Goal: Go to known website: Go to known website

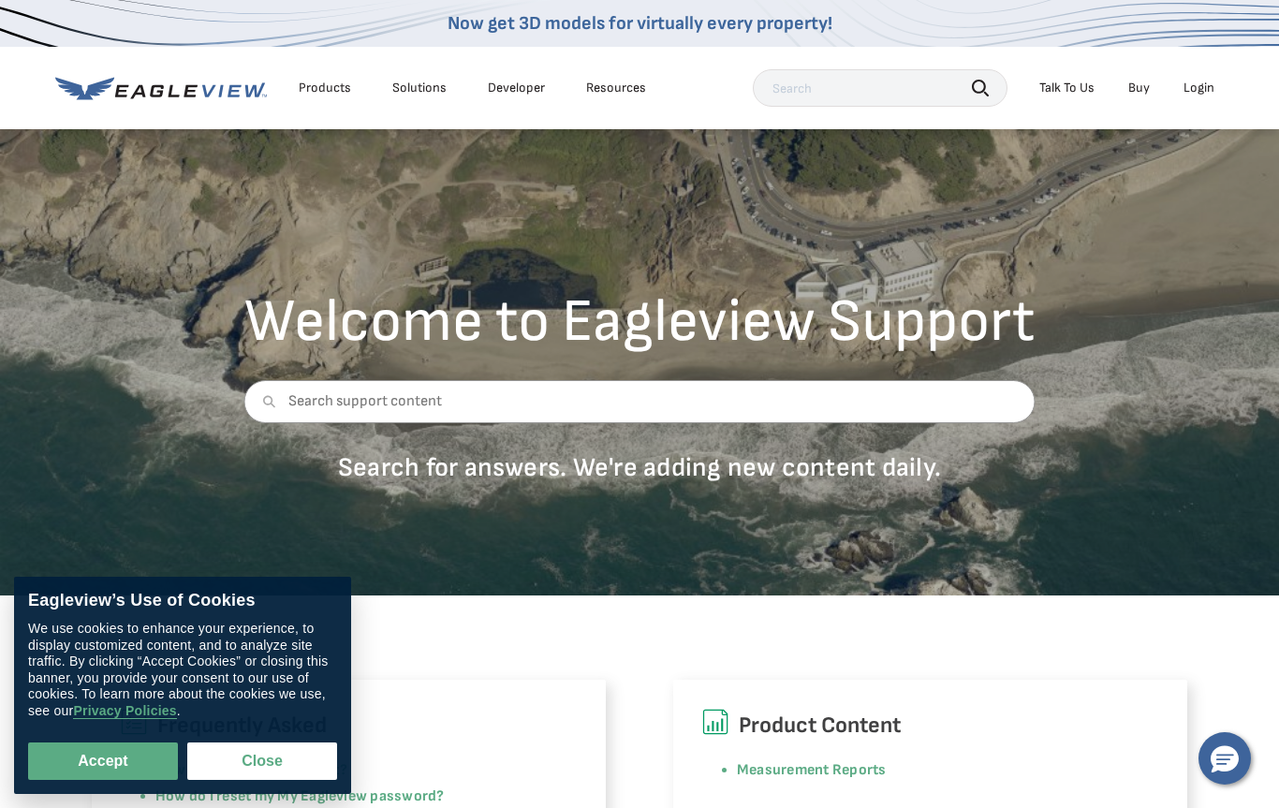
click at [1200, 96] on li "Login" at bounding box center [1199, 88] width 50 height 28
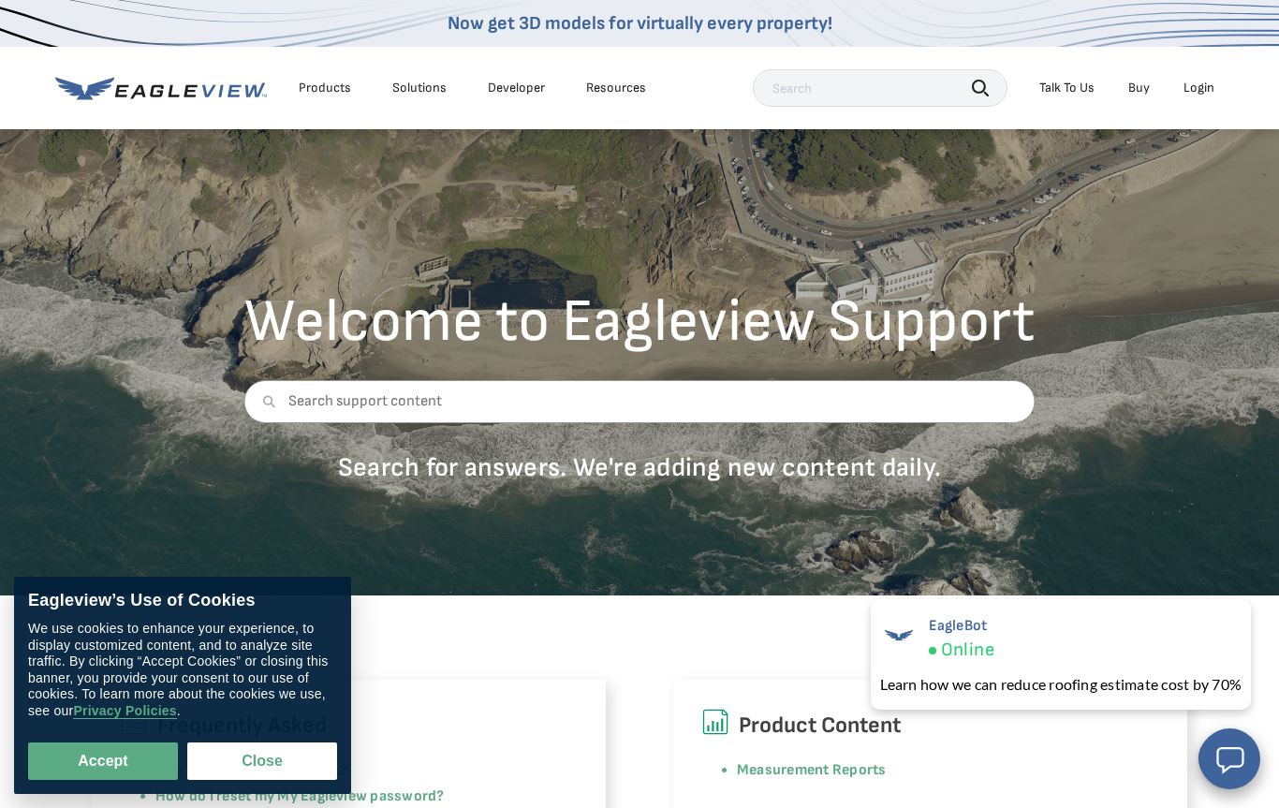
click at [1202, 98] on li "Login" at bounding box center [1199, 88] width 50 height 28
click at [1203, 83] on div "Login" at bounding box center [1199, 88] width 31 height 17
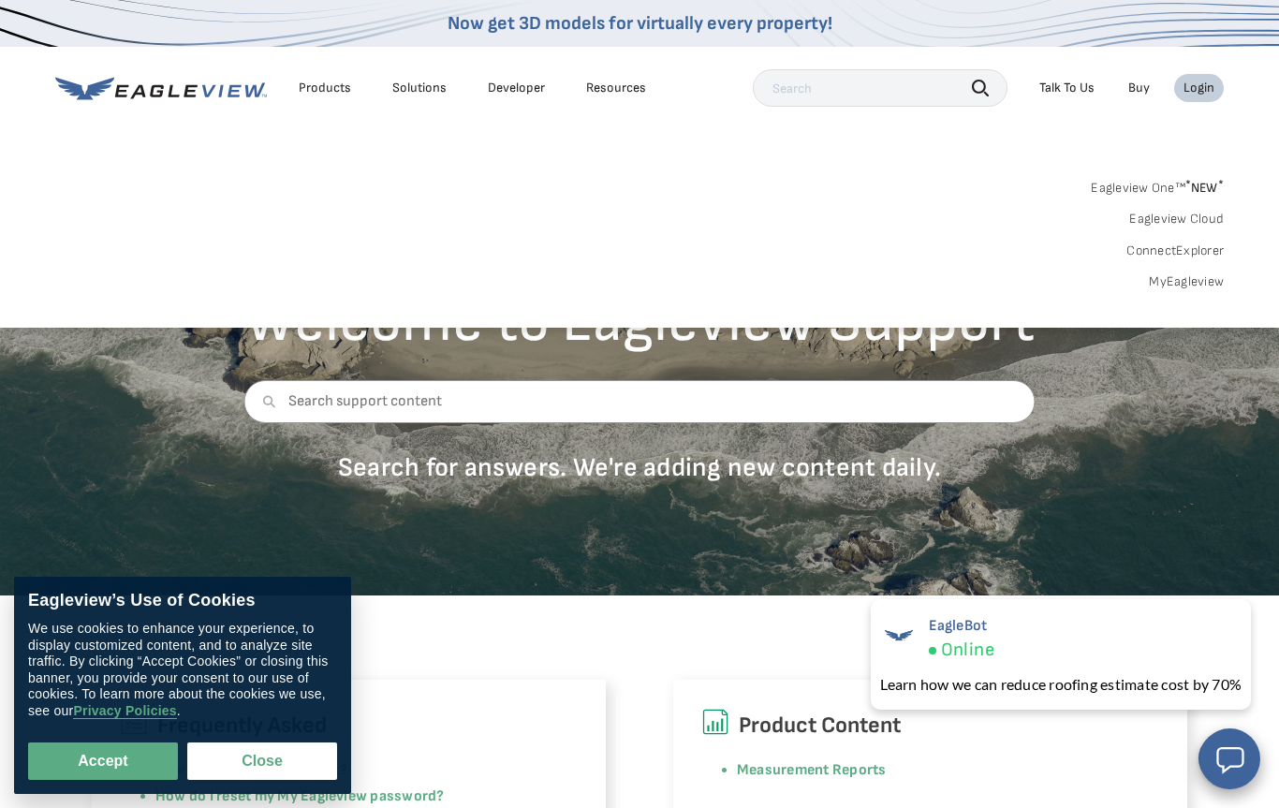
click at [1124, 187] on link "Eagleview One™ * NEW *" at bounding box center [1157, 185] width 133 height 22
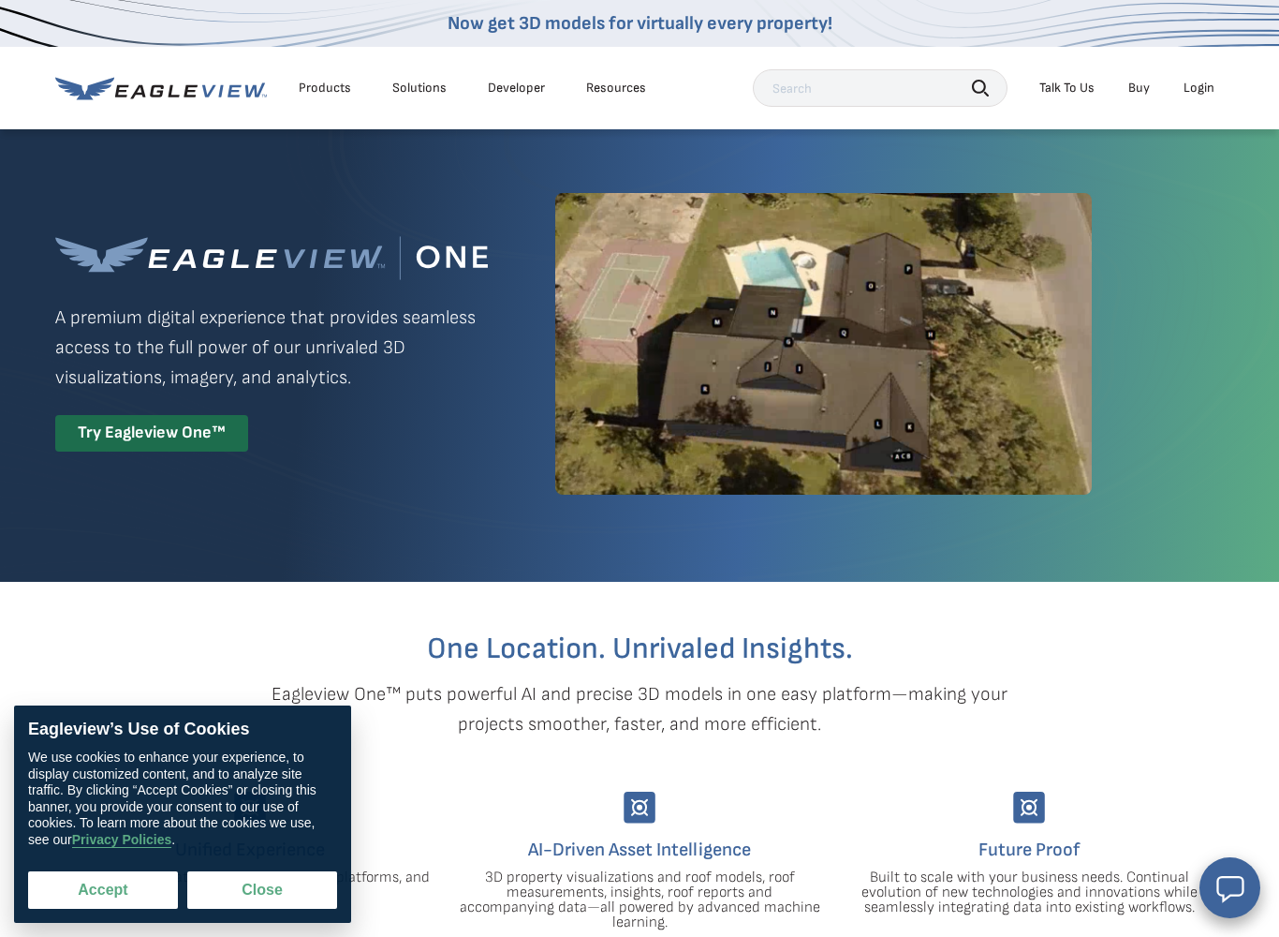
click at [95, 807] on button "Accept" at bounding box center [103, 889] width 150 height 37
checkbox input "true"
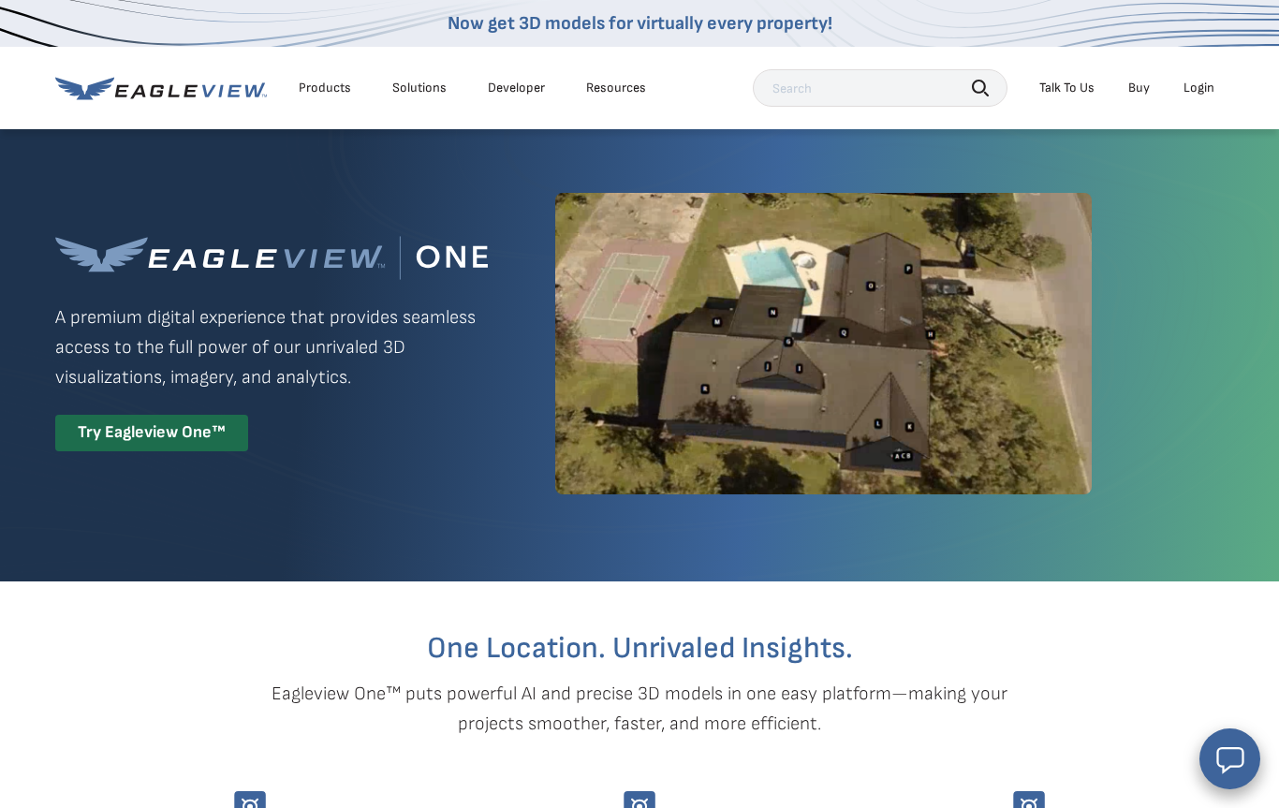
click at [1205, 86] on div "Login" at bounding box center [1199, 88] width 31 height 17
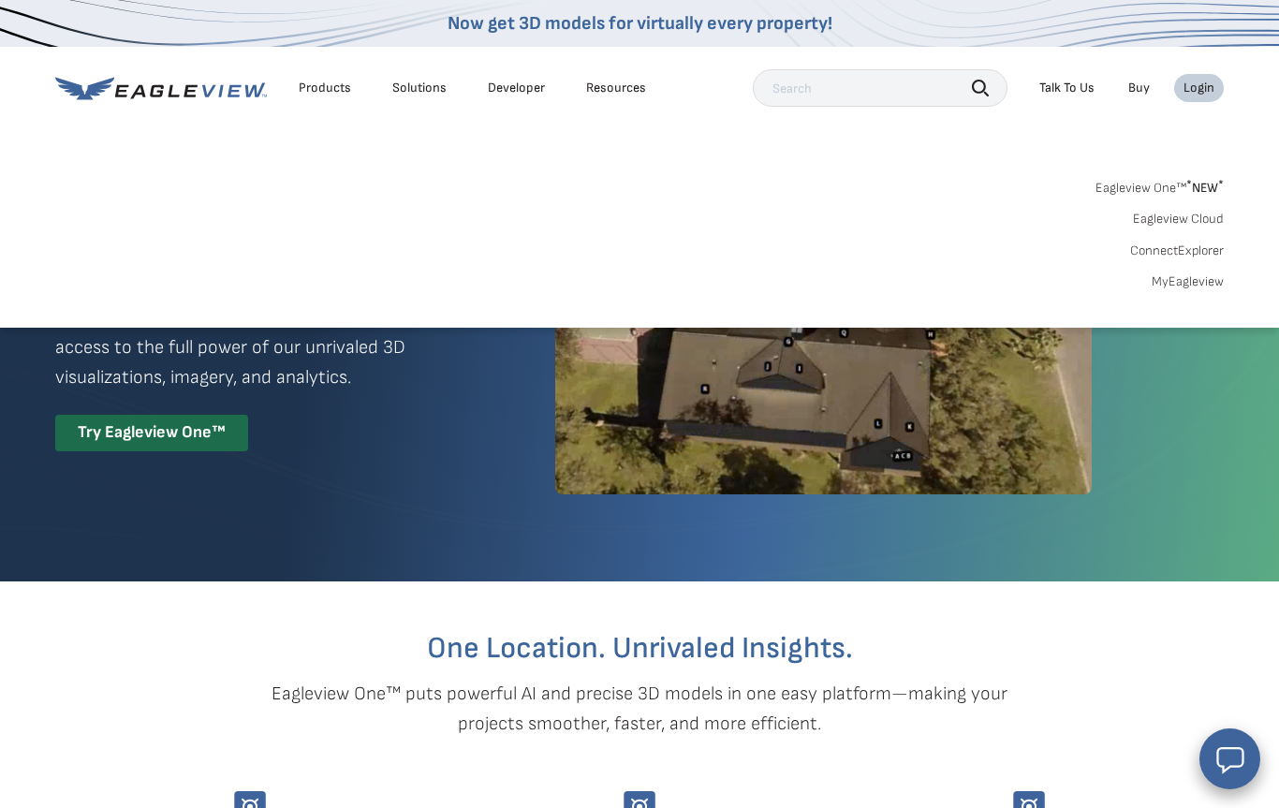
click at [1144, 186] on link "Eagleview One™ * NEW *" at bounding box center [1160, 185] width 128 height 22
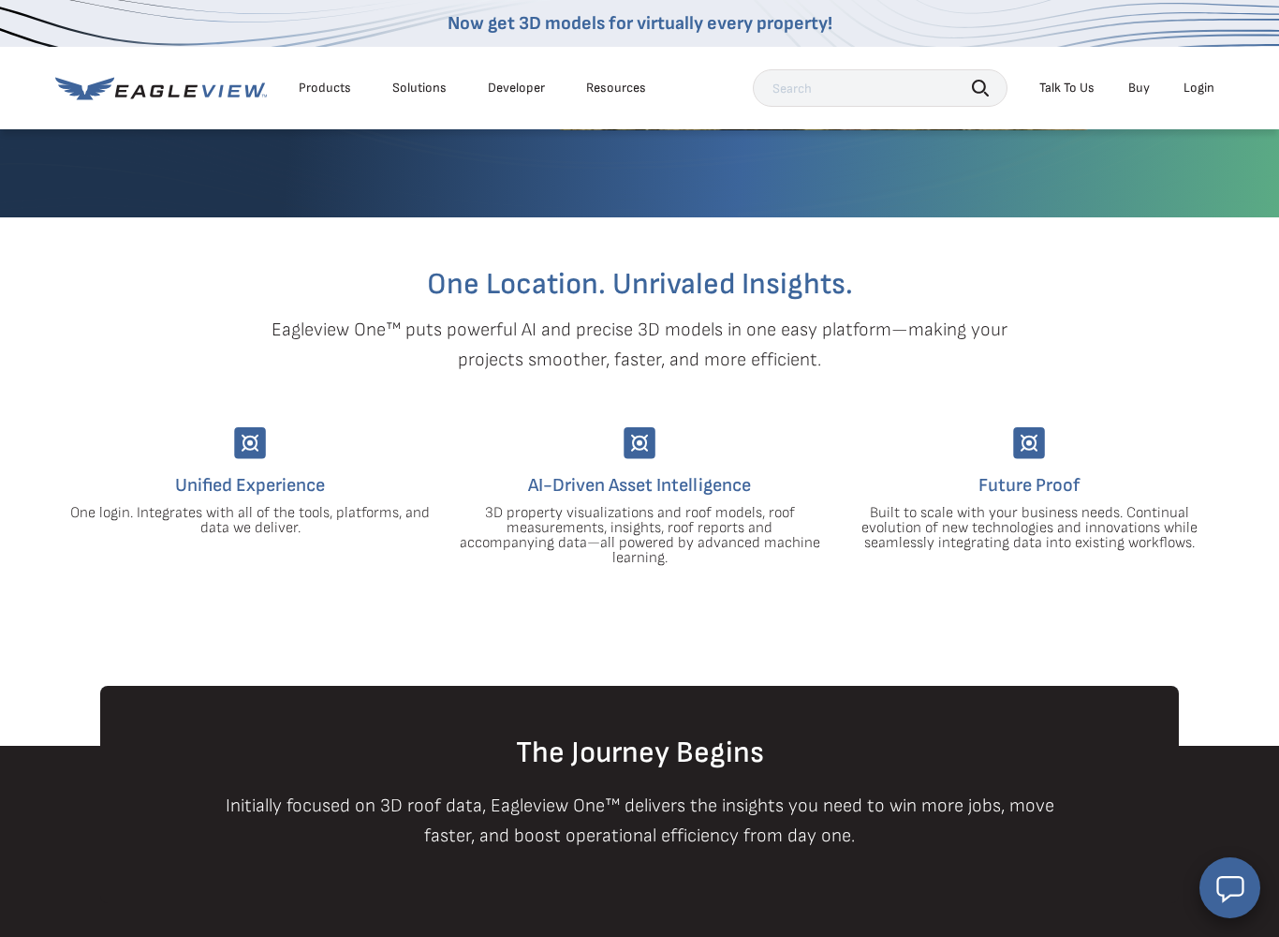
scroll to position [389, 0]
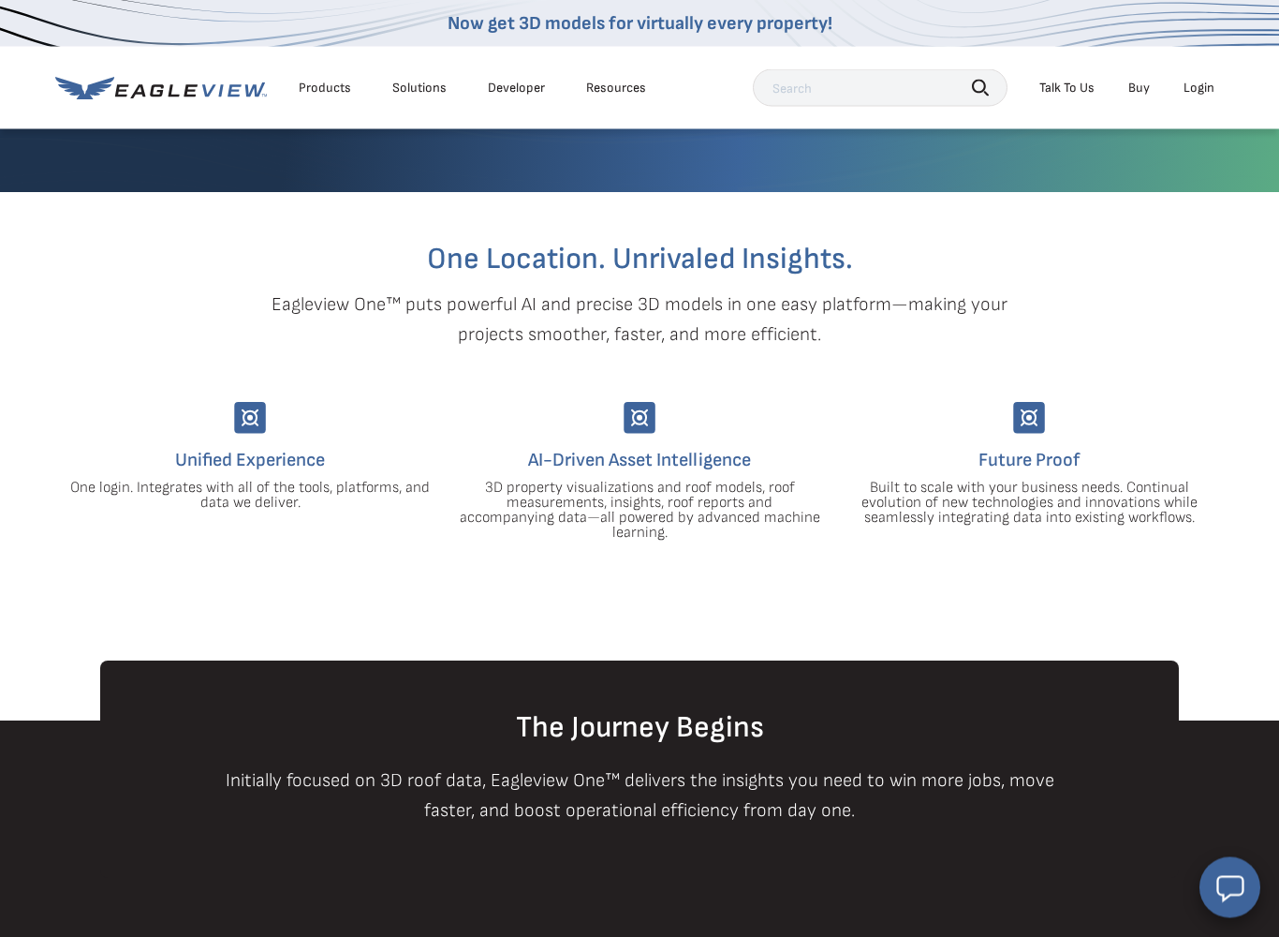
click at [244, 427] on img at bounding box center [250, 419] width 32 height 32
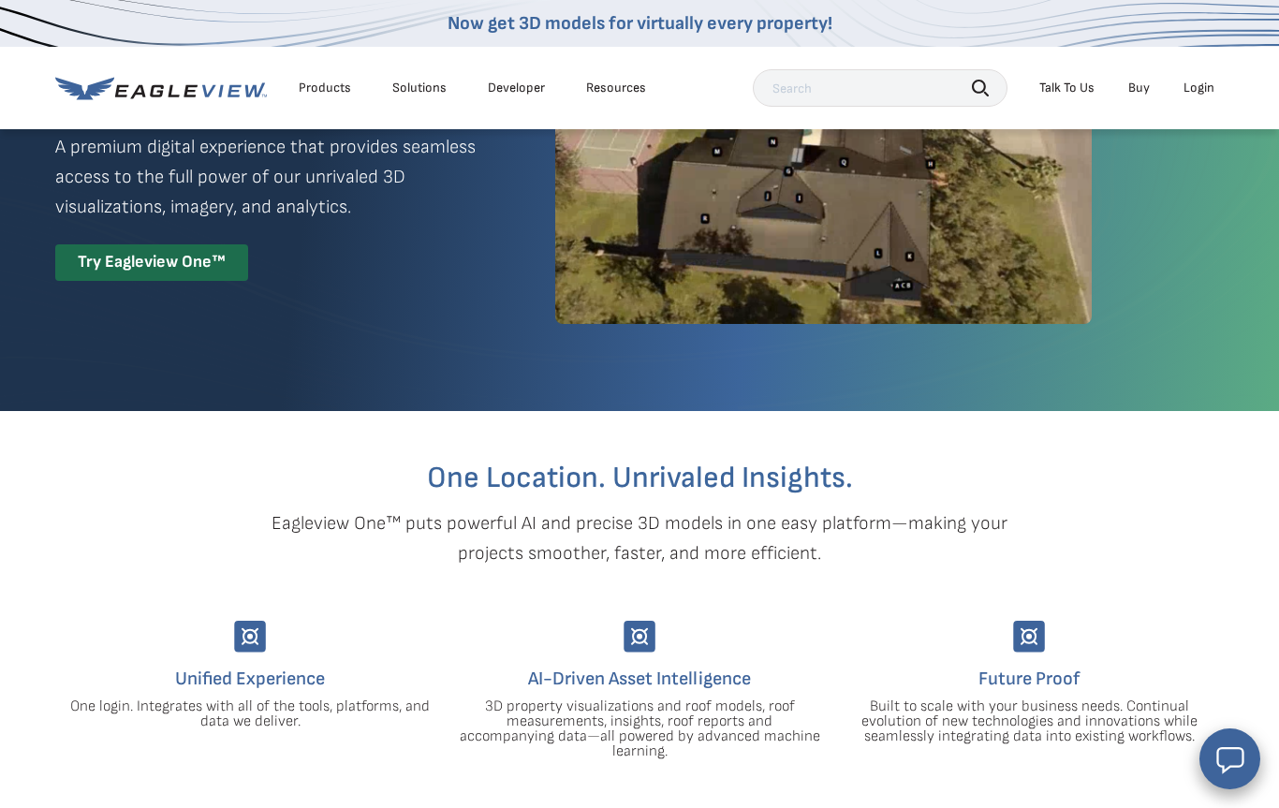
scroll to position [0, 0]
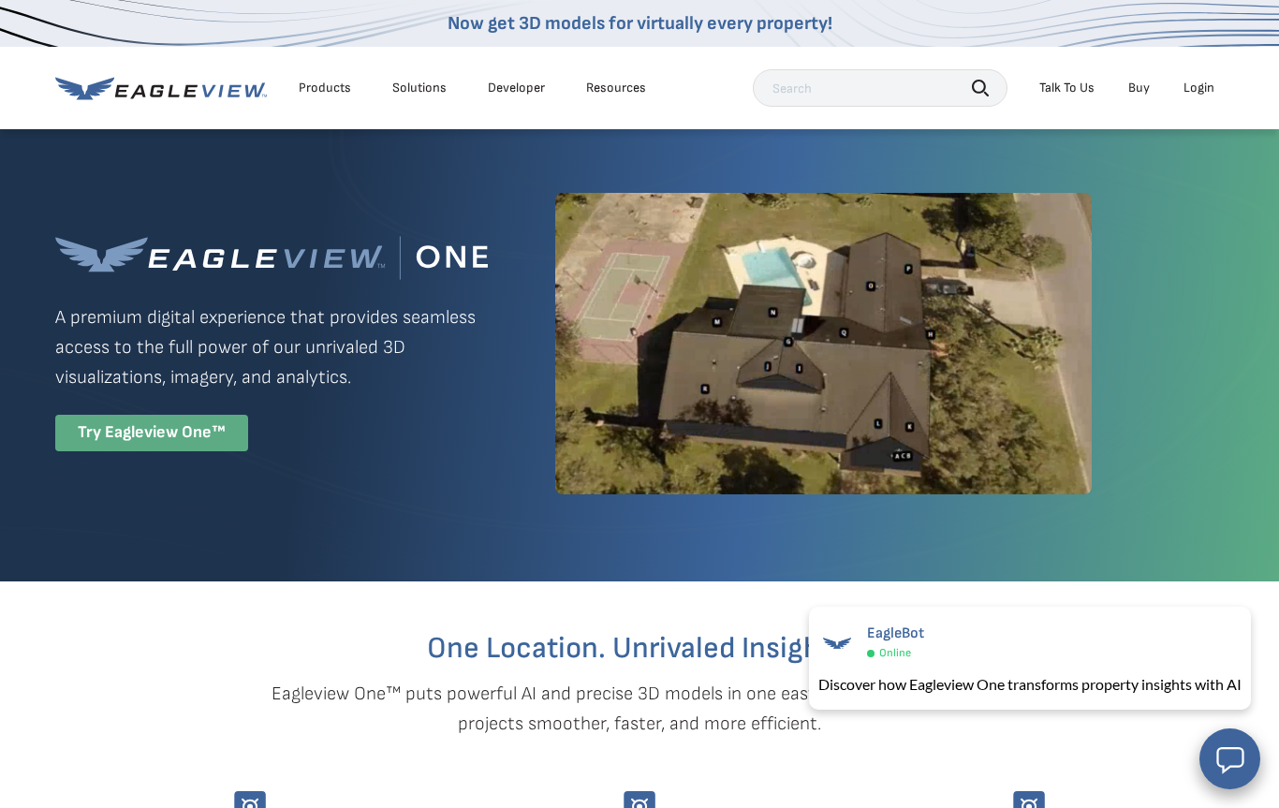
click at [179, 449] on div "Try Eagleview One™" at bounding box center [151, 433] width 193 height 37
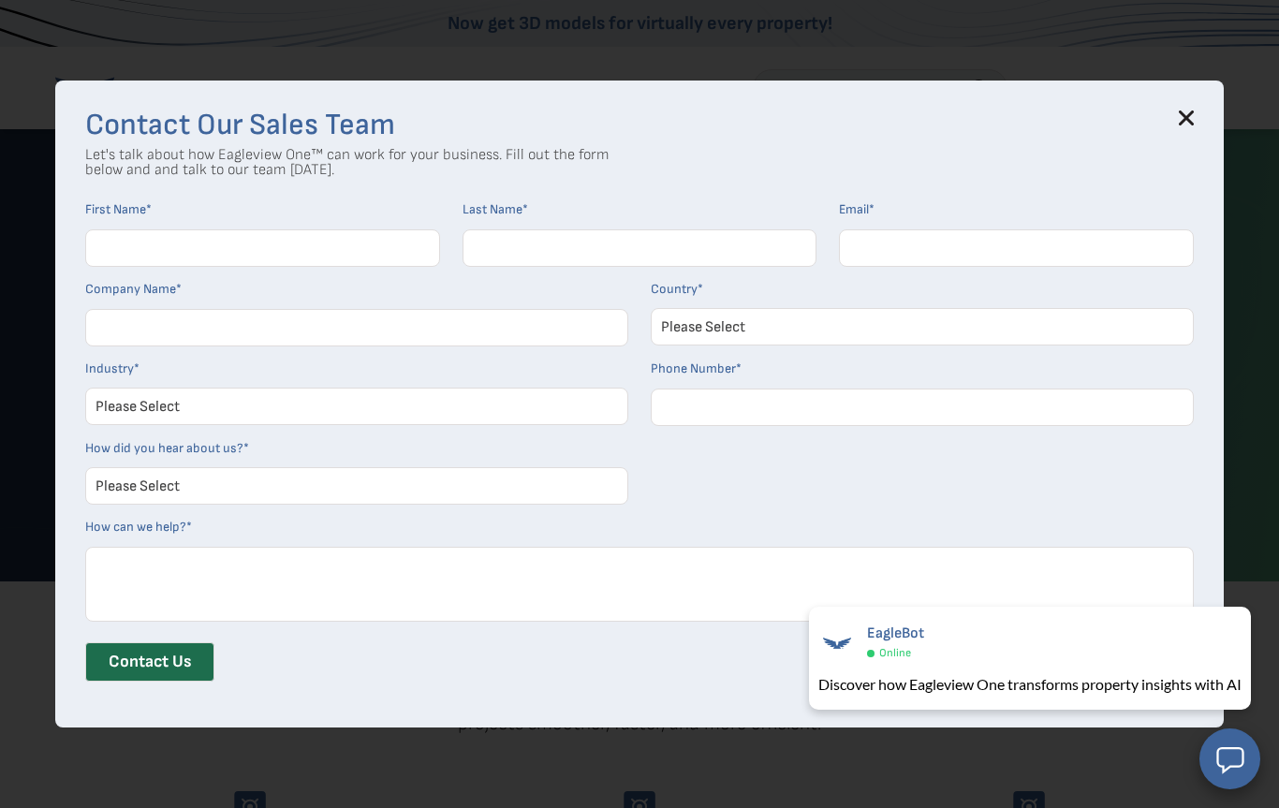
click at [1186, 125] on icon at bounding box center [1186, 118] width 15 height 15
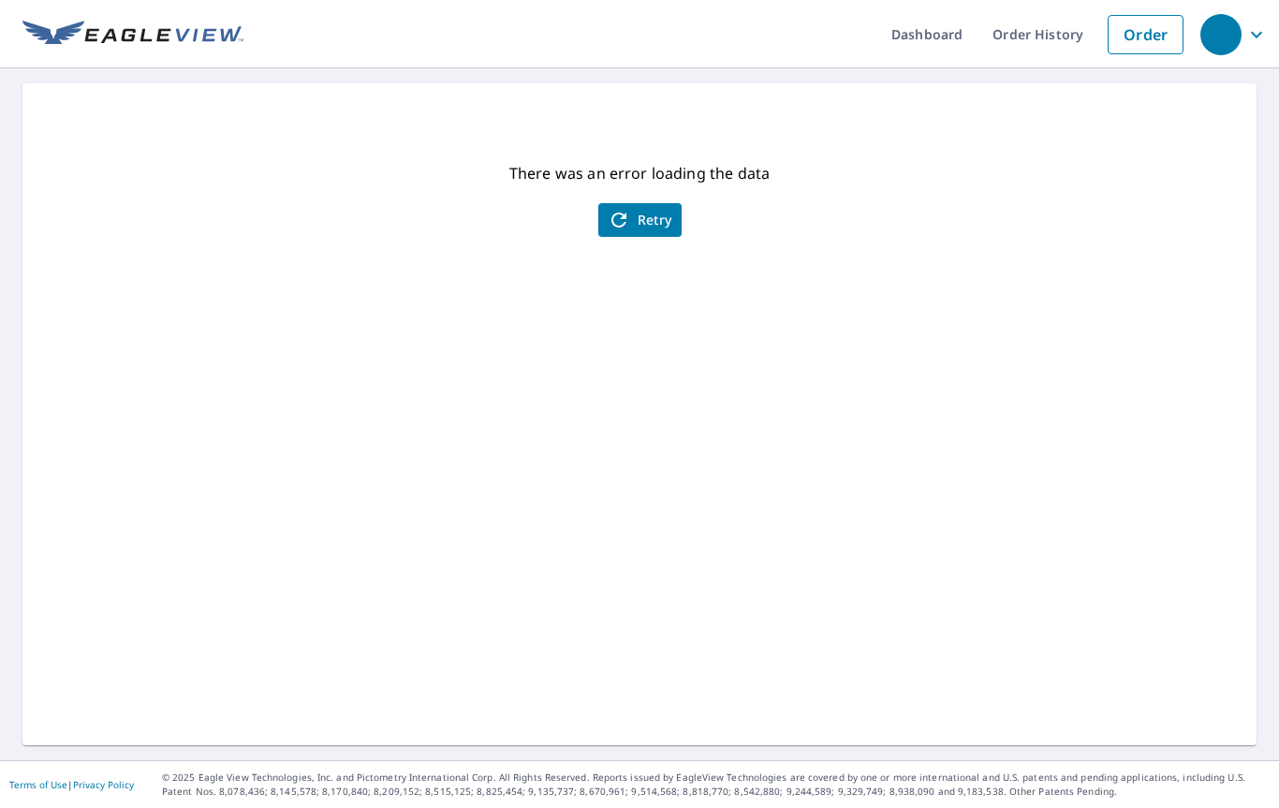
click at [642, 239] on div "There was an error loading the data Retry" at bounding box center [639, 414] width 1234 height 662
click at [657, 211] on span "Retry" at bounding box center [640, 220] width 65 height 22
